Goal: Check status: Check status

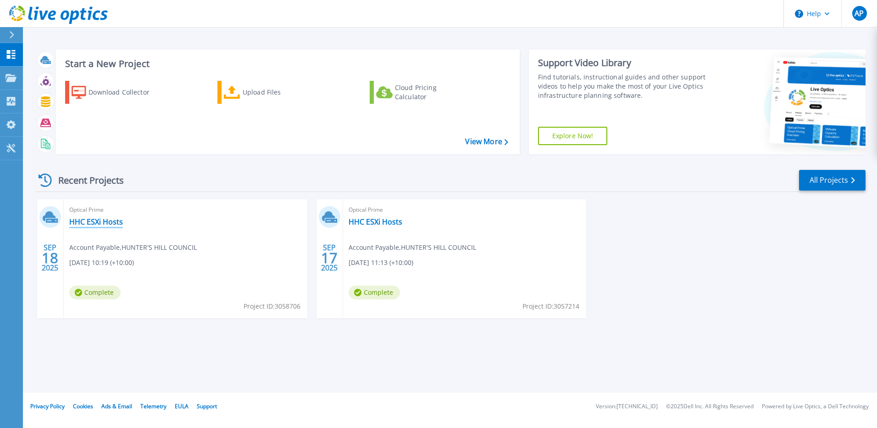
click at [105, 218] on link "HHC ESXi Hosts" at bounding box center [96, 221] width 54 height 9
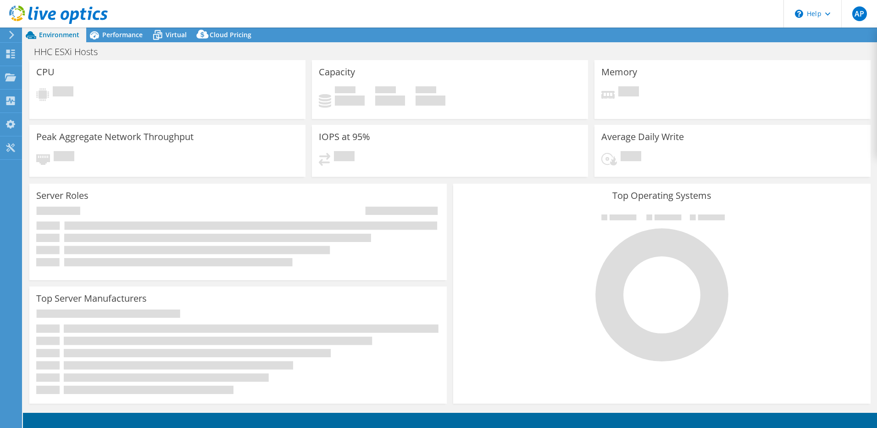
select select "USD"
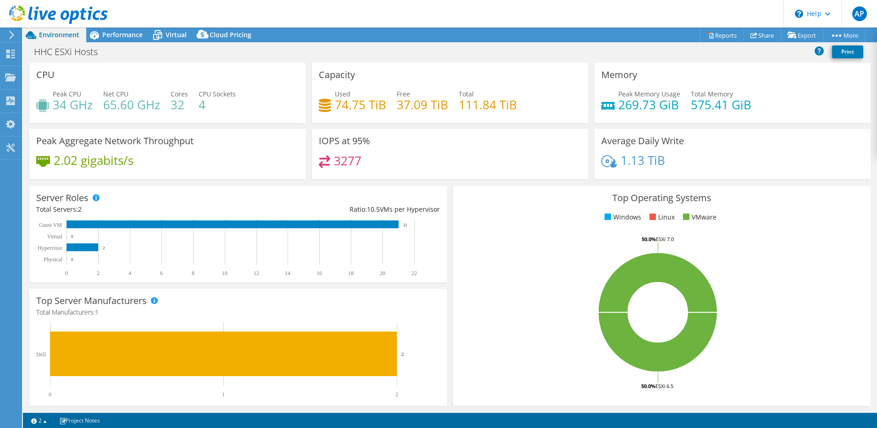
click at [542, 53] on div "HHC ESXi Hosts Print" at bounding box center [450, 51] width 854 height 17
